Goal: Find specific page/section: Find specific page/section

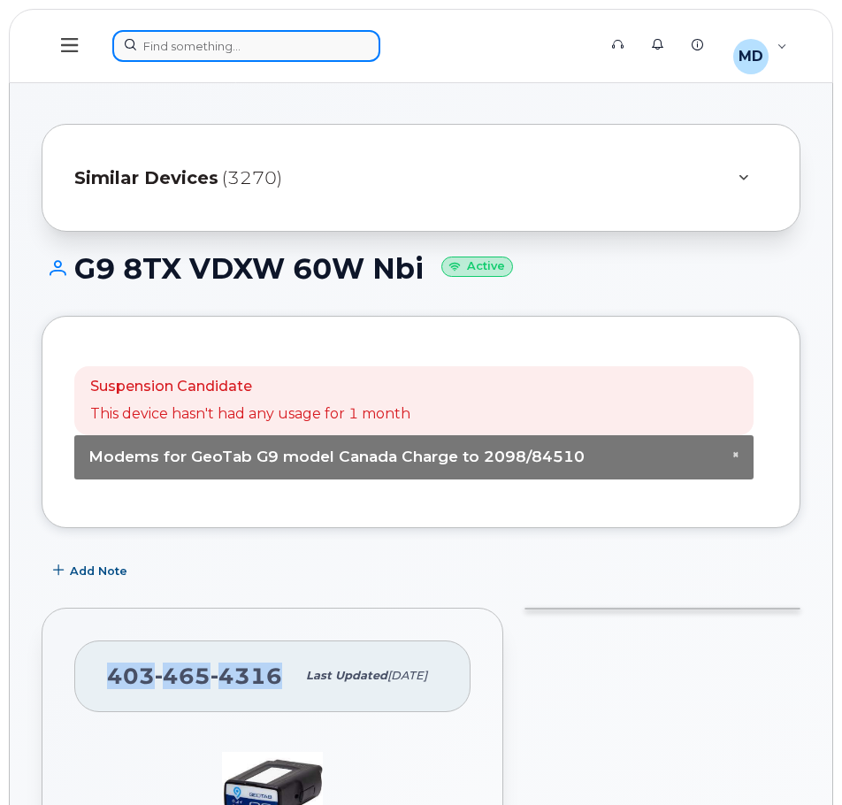
click at [193, 53] on div at bounding box center [348, 46] width 473 height 32
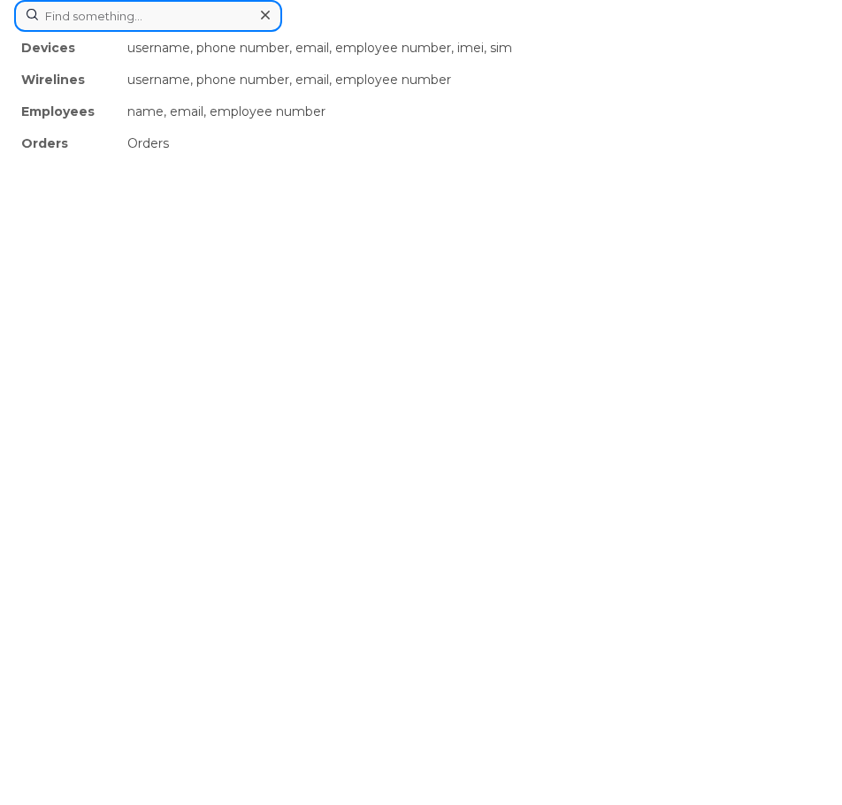
paste input "89302610206422008648"
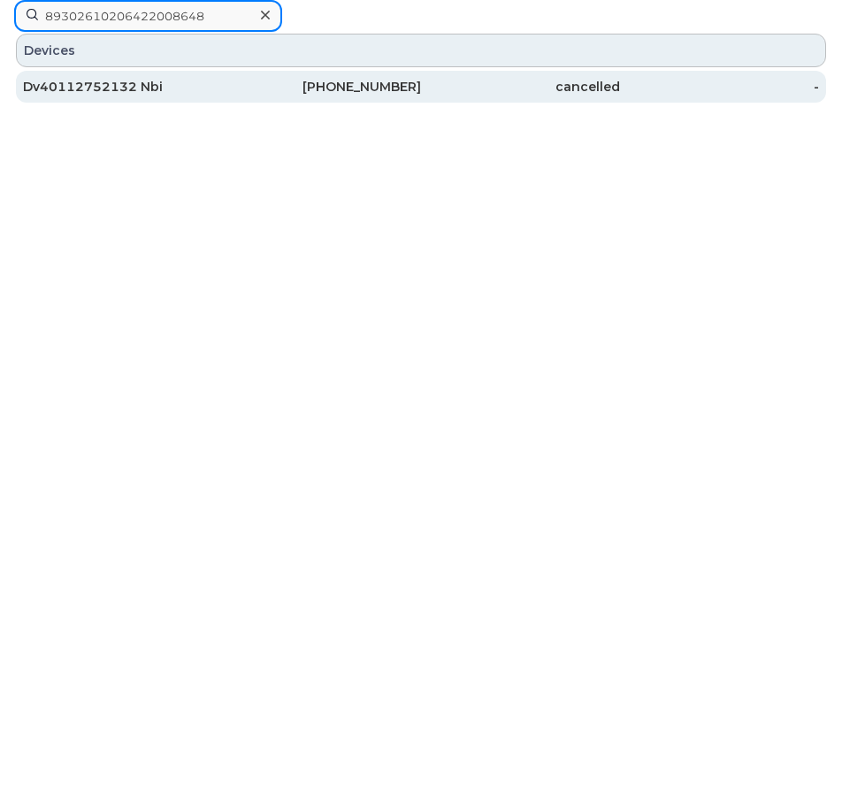
type input "89302610206422008648"
click at [126, 88] on div "Dv40112752132 Nbi" at bounding box center [122, 87] width 199 height 18
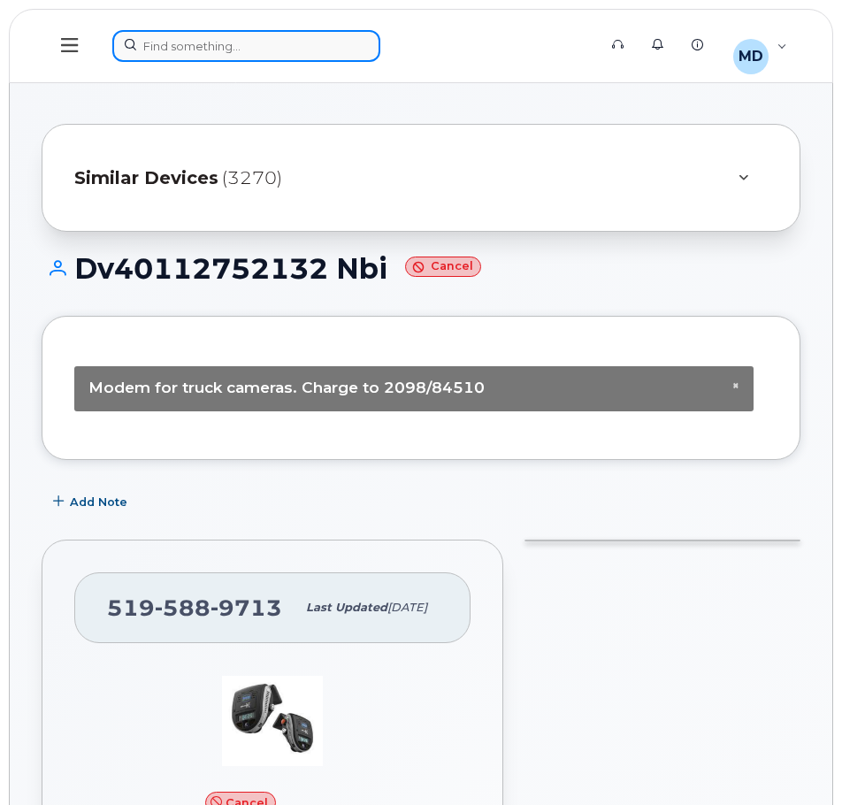
click at [216, 53] on div at bounding box center [348, 46] width 473 height 32
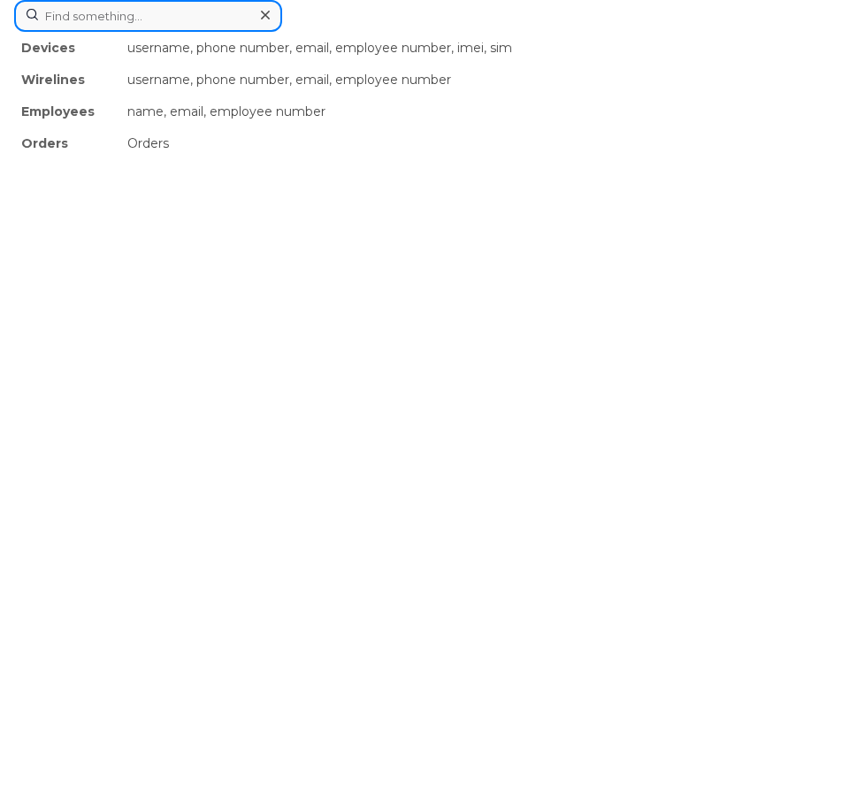
paste input "89302610206410074065"
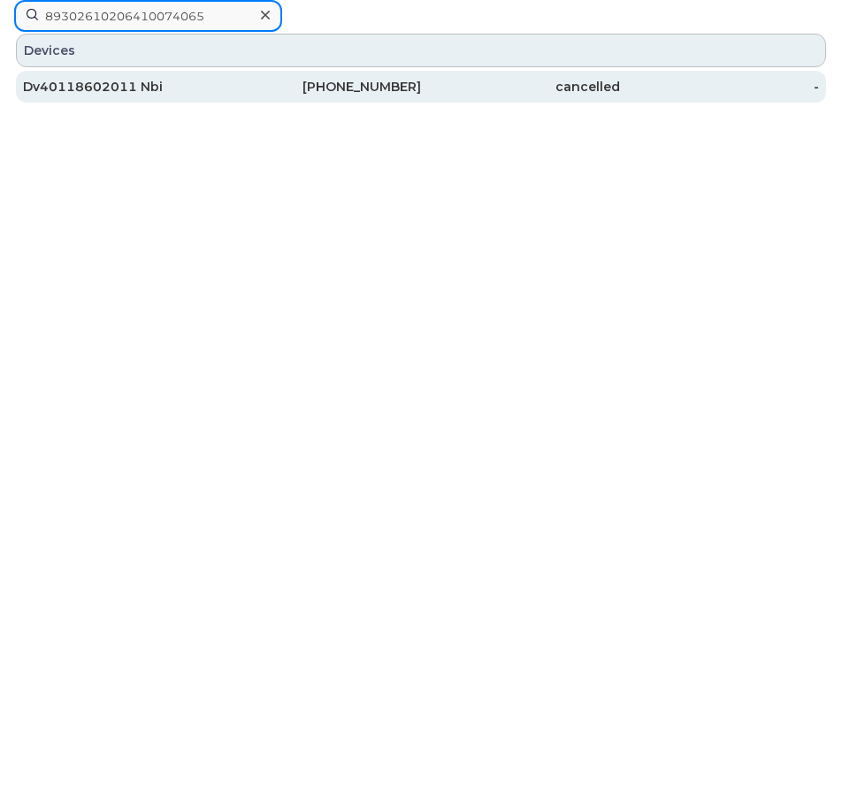
type input "89302610206410074065"
click at [119, 81] on div "Dv40118602011 Nbi" at bounding box center [122, 87] width 199 height 18
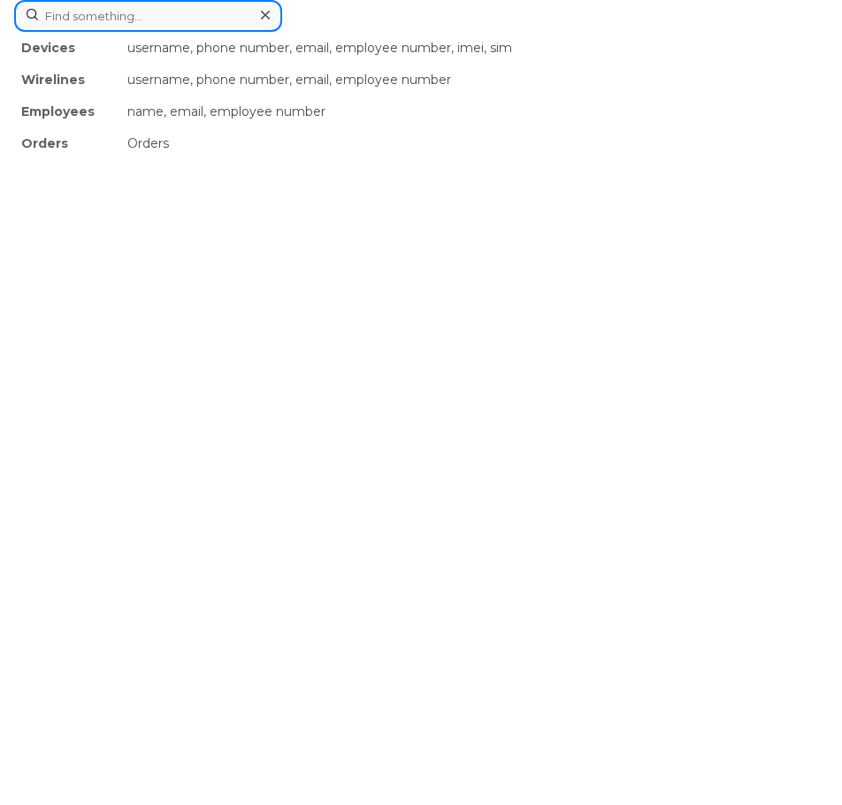
click at [251, 32] on div "Devices username, phone number, email, employee number, imei, sim Wirelines use…" at bounding box center [421, 16] width 814 height 32
paste input "89302610104385898966"
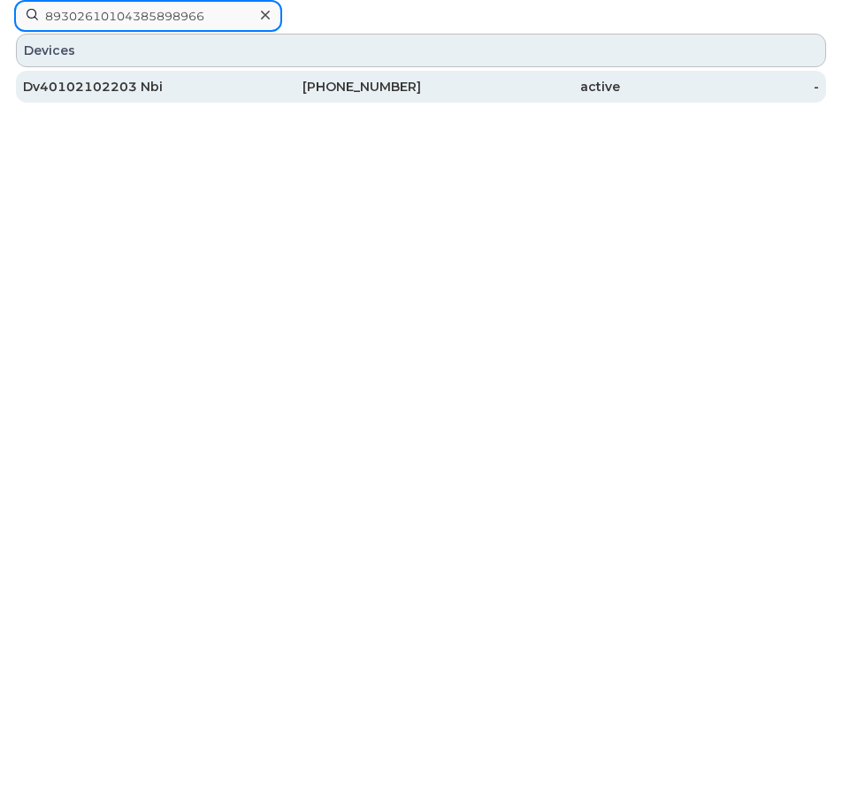
type input "89302610104385898966"
click at [340, 84] on div "403-921-7854" at bounding box center [321, 87] width 199 height 18
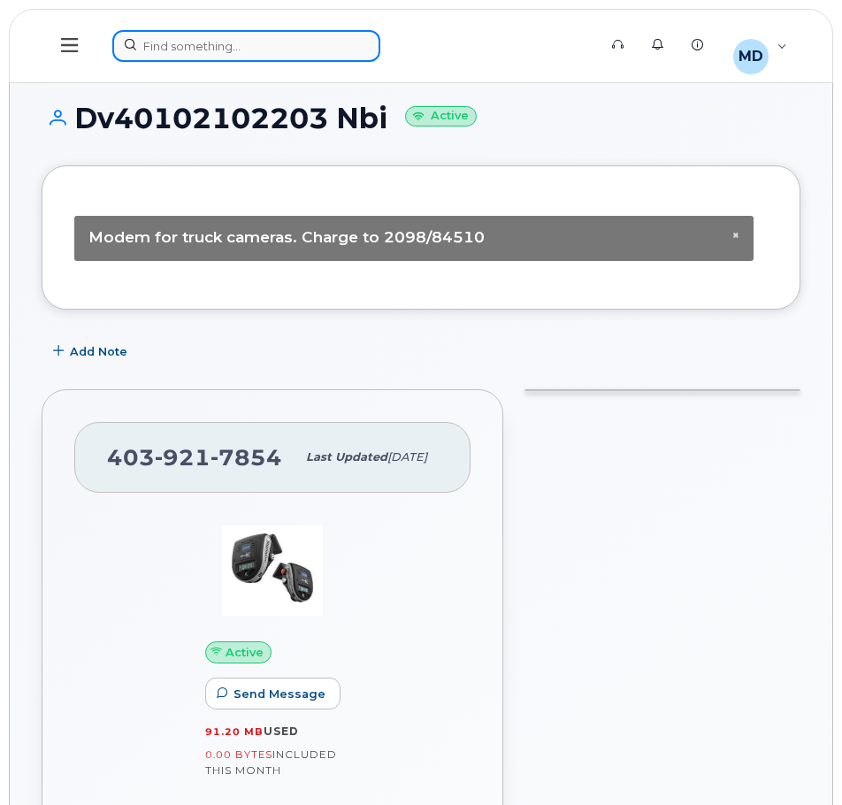
click at [250, 50] on div at bounding box center [348, 46] width 473 height 32
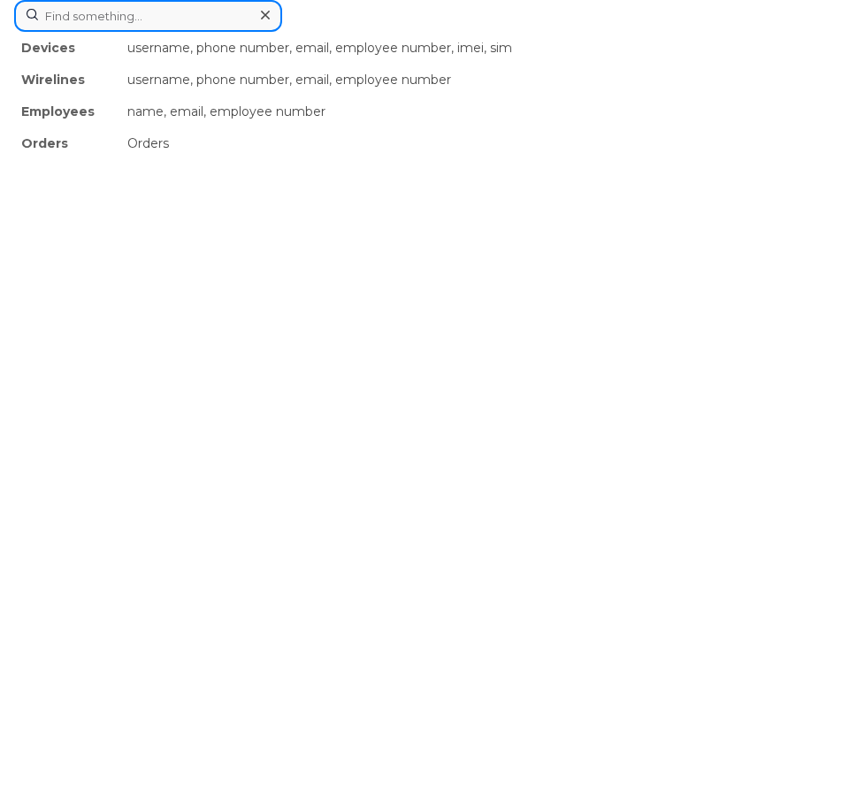
paste input "89302610104385902198"
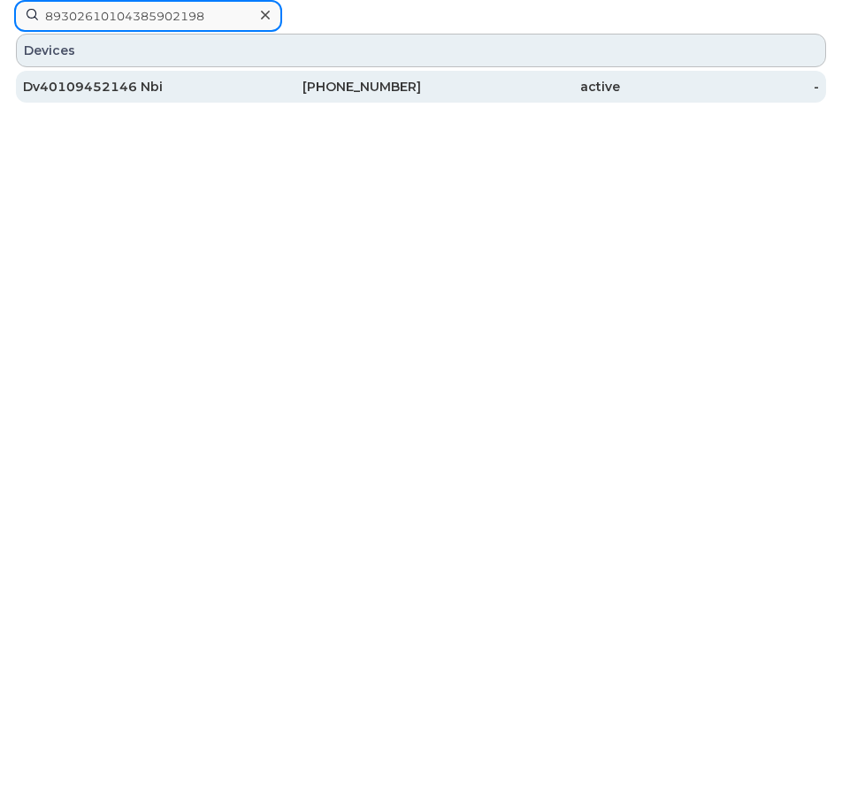
type input "89302610104385902198"
click at [143, 96] on div "Dv40109452146 Nbi" at bounding box center [122, 87] width 199 height 32
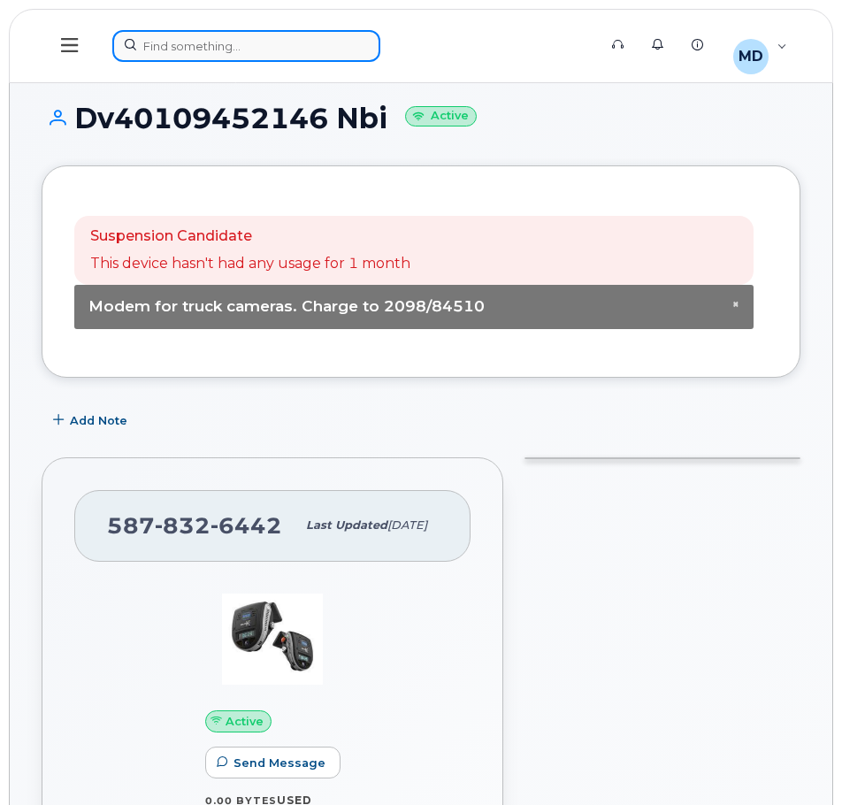
click at [253, 43] on div at bounding box center [348, 46] width 473 height 32
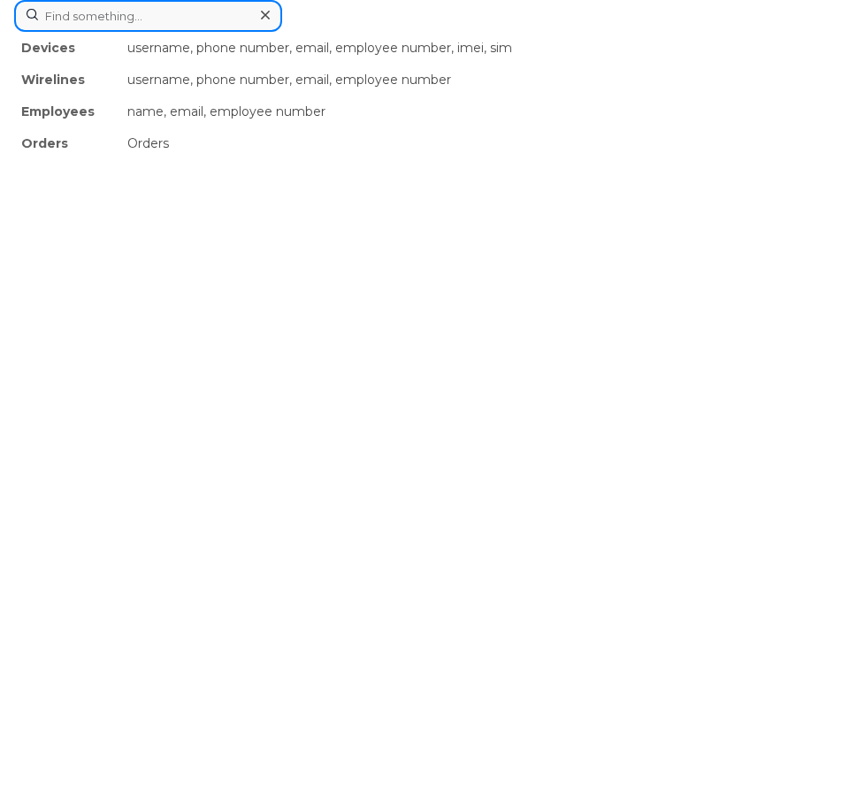
paste input "89302610104385901455"
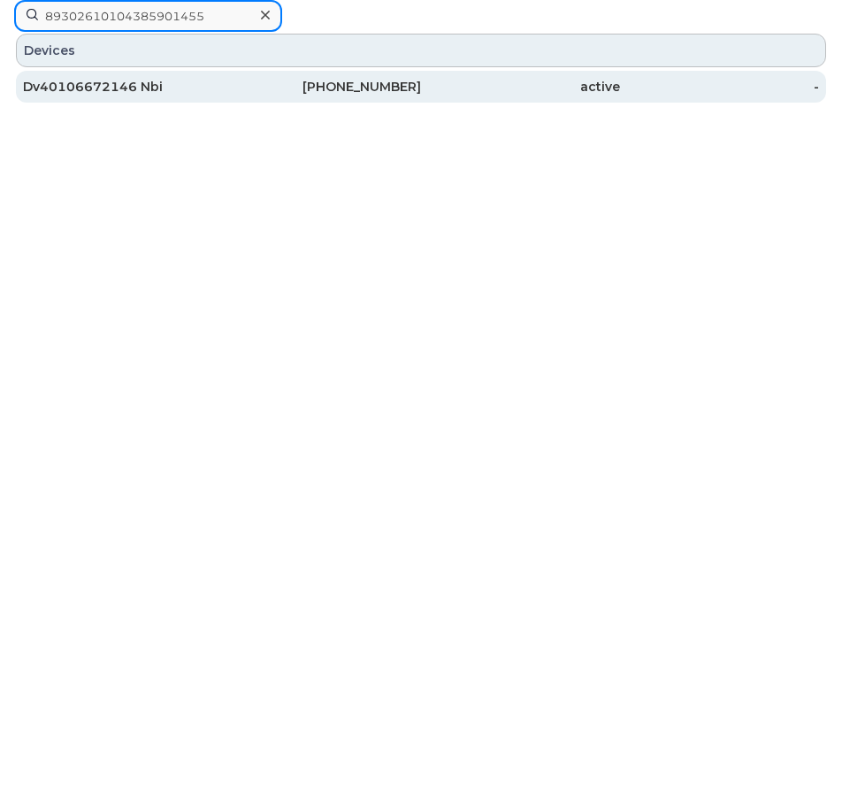
type input "89302610104385901455"
click at [165, 91] on div "Dv40106672146 Nbi" at bounding box center [122, 87] width 199 height 18
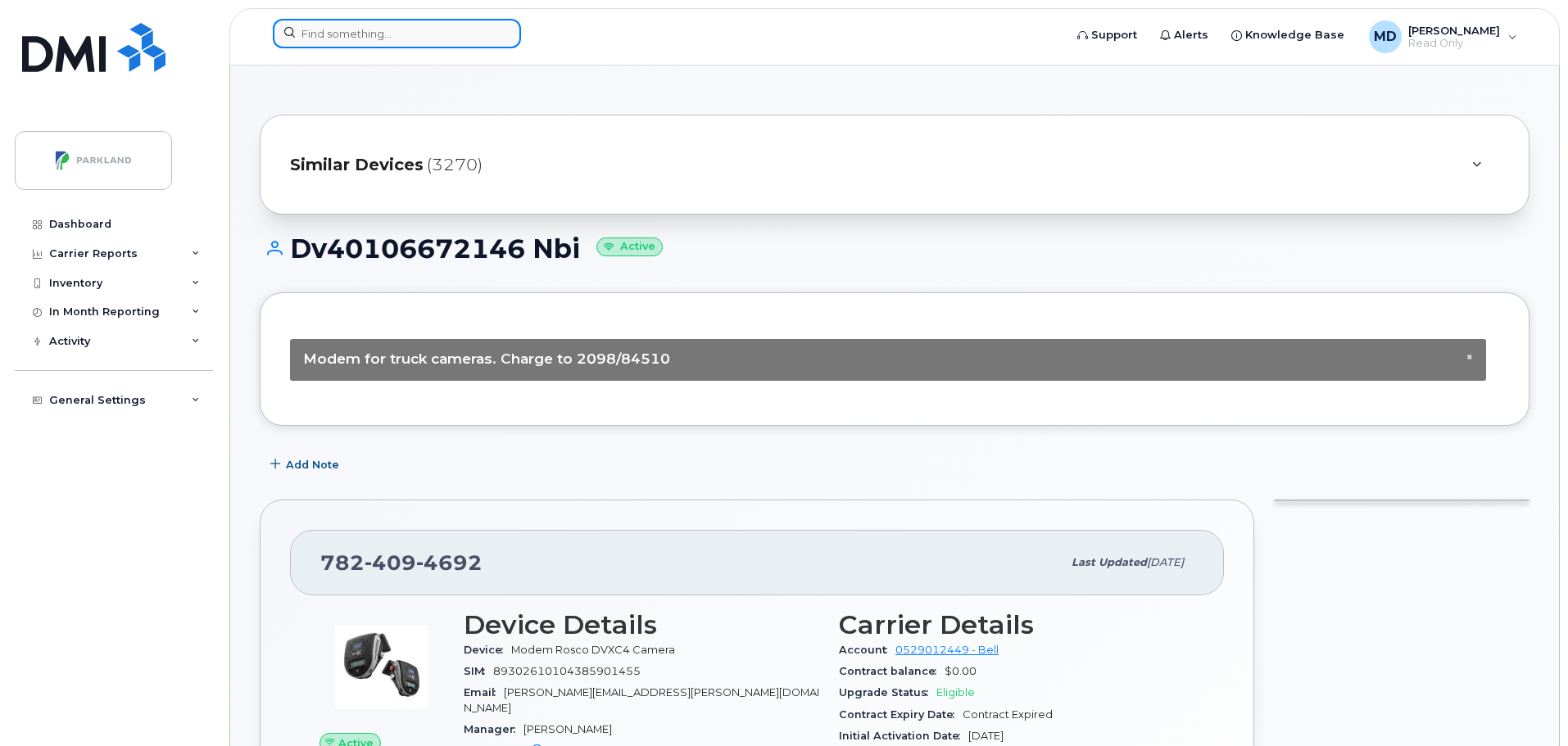
click at [384, 31] on input at bounding box center [397, 33] width 248 height 30
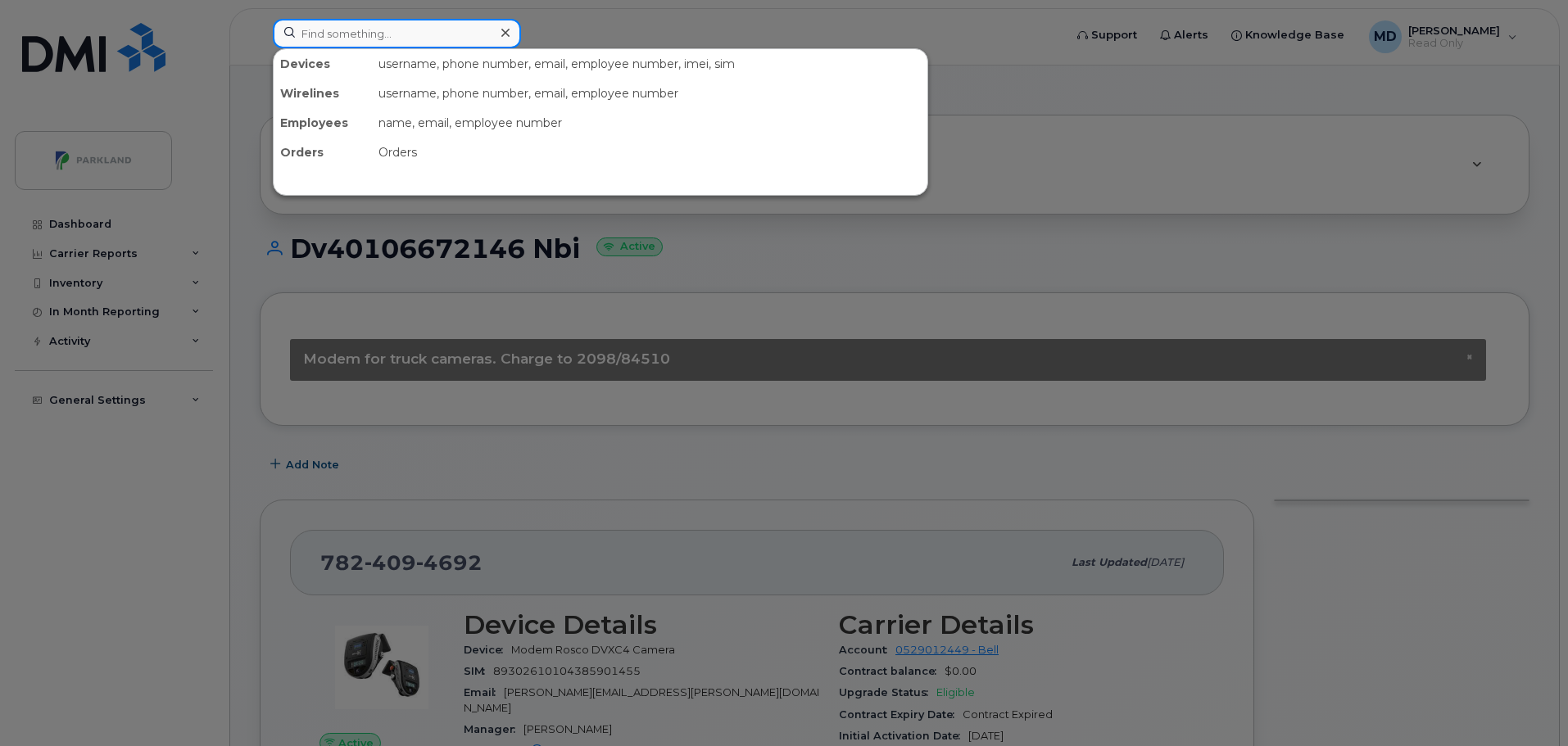
paste input "89302610207708466682"
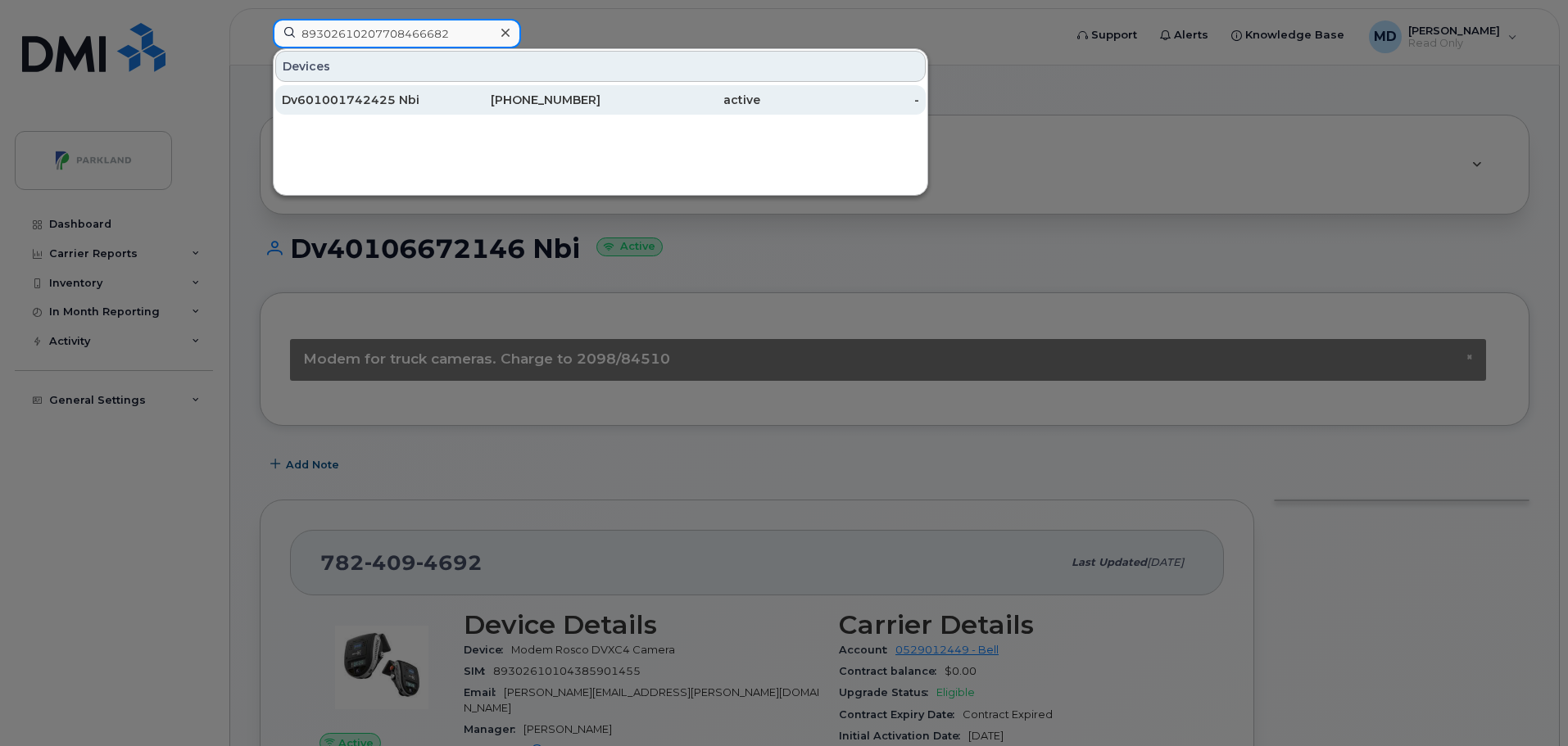
type input "89302610207708466682"
click at [374, 106] on div "Dv601001742425 Nbi" at bounding box center [361, 100] width 160 height 17
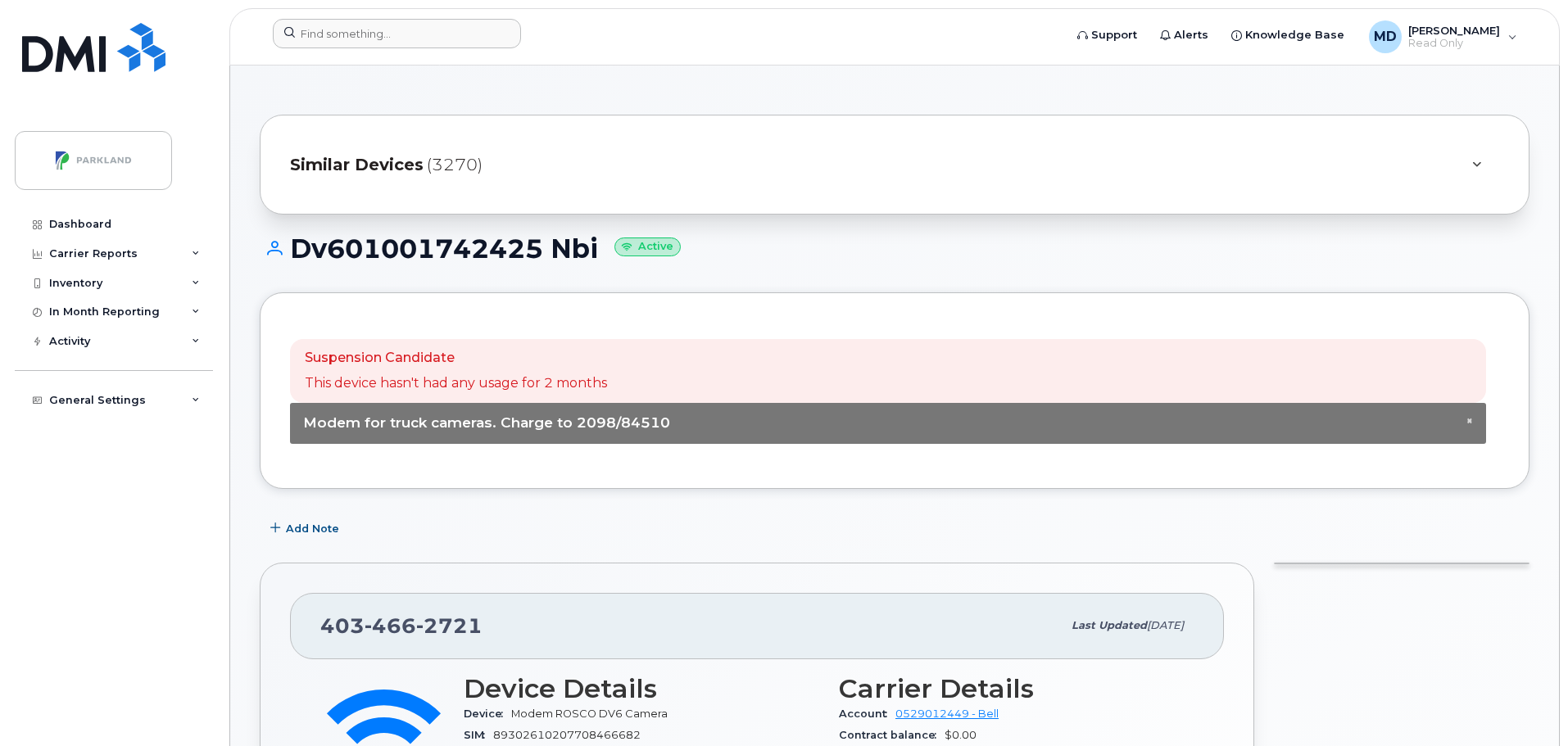
click at [374, 49] on div at bounding box center [663, 36] width 806 height 36
click at [368, 38] on input at bounding box center [397, 33] width 248 height 30
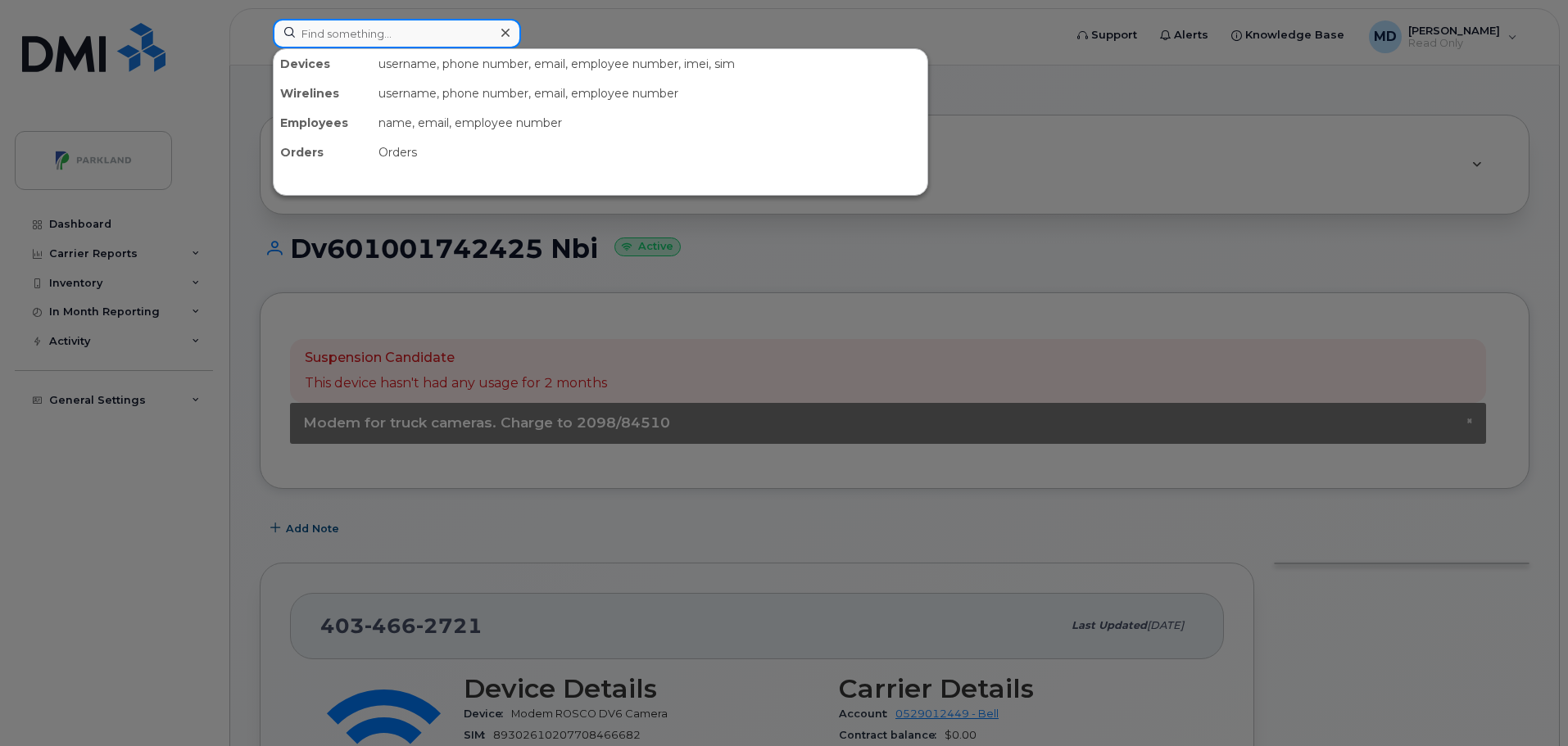
paste input "89302610207708466435"
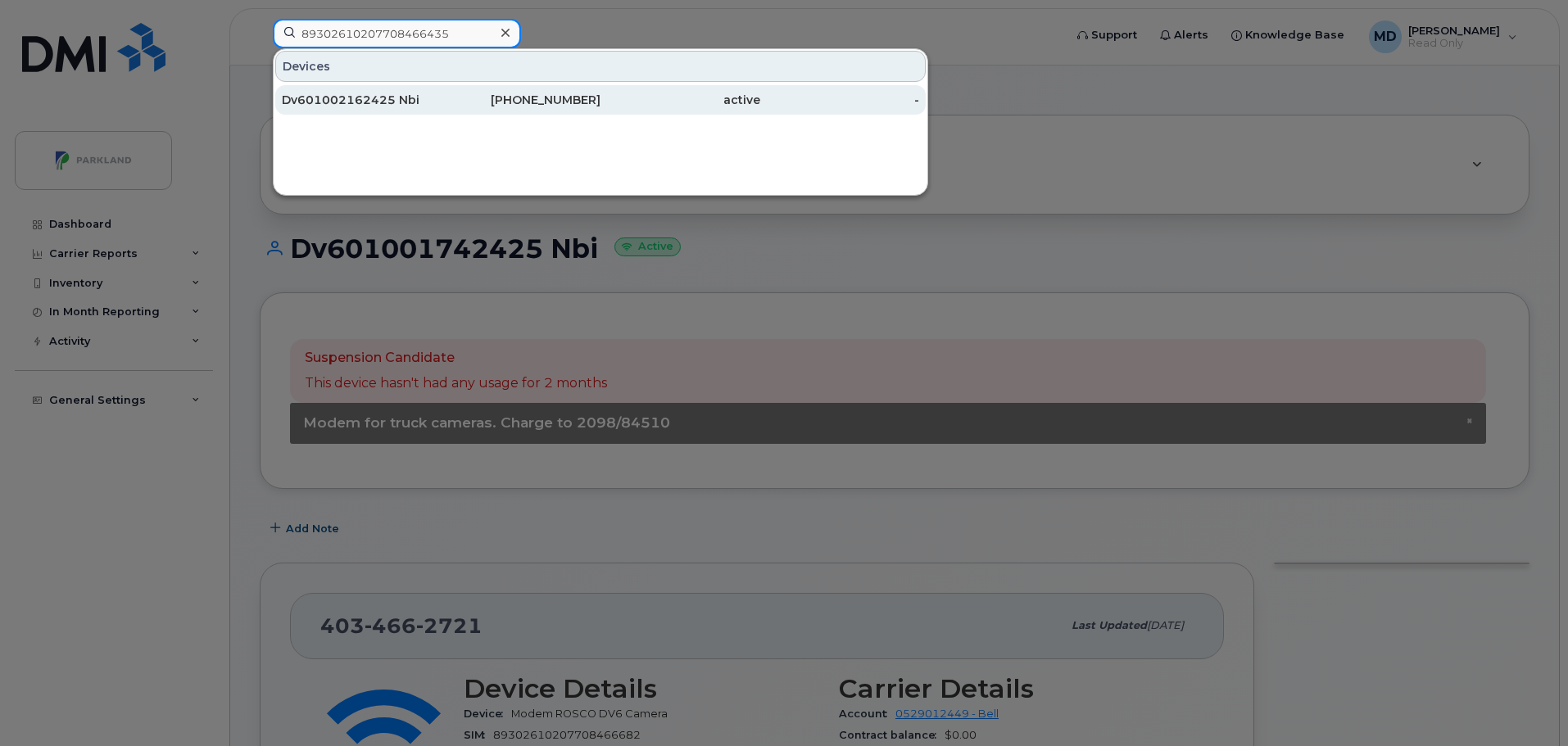
type input "89302610207708466435"
click at [351, 92] on div "Dv601002162425 Nbi" at bounding box center [361, 100] width 160 height 30
